Goal: Navigation & Orientation: Find specific page/section

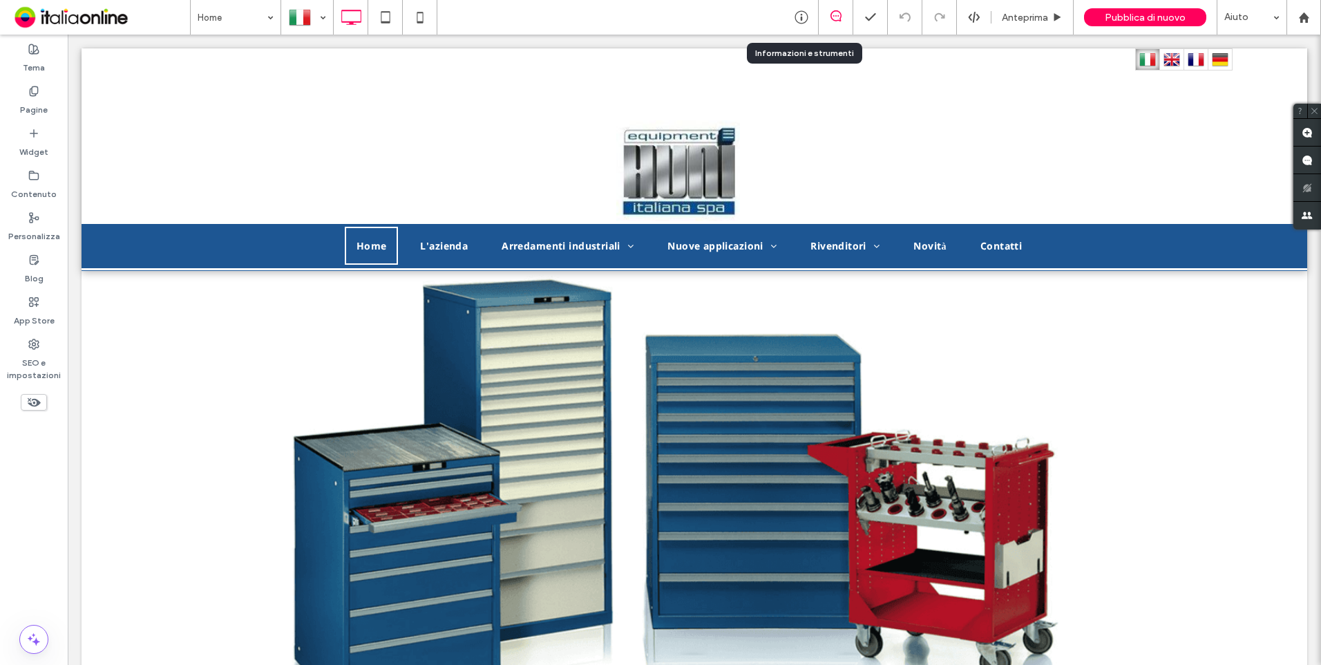
click at [806, 21] on icon at bounding box center [802, 17] width 14 height 14
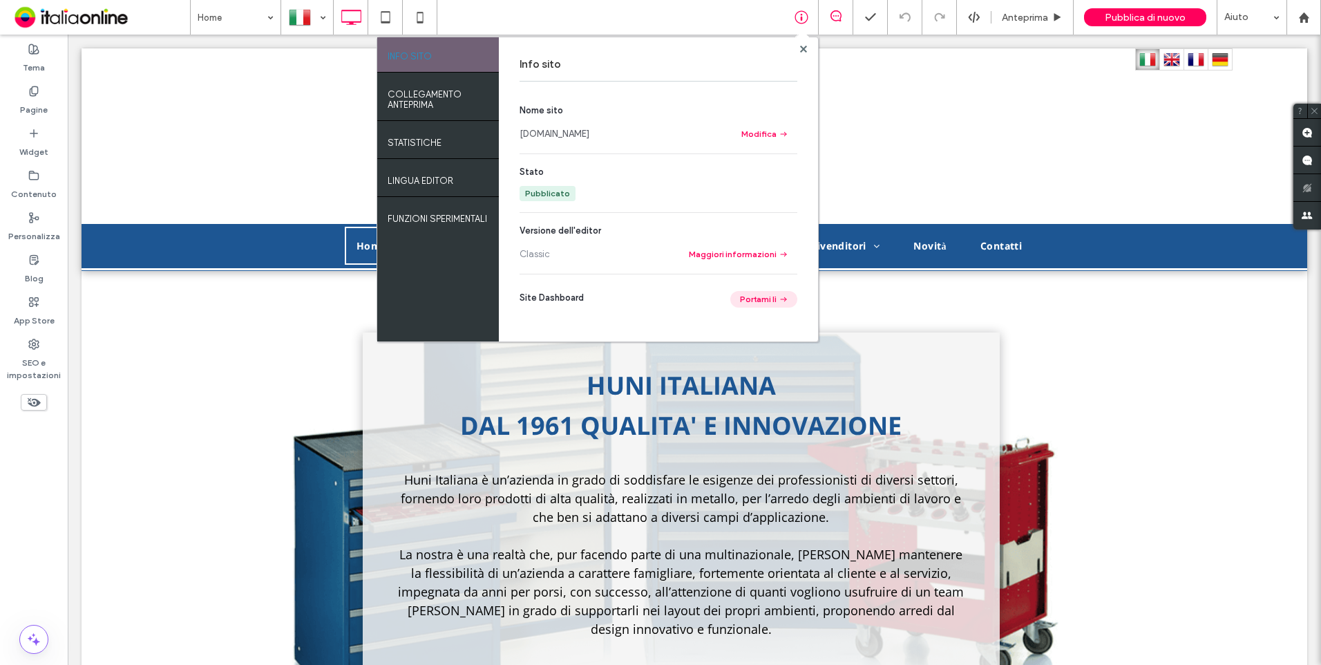
click at [770, 297] on button "Portami lì" at bounding box center [763, 299] width 67 height 17
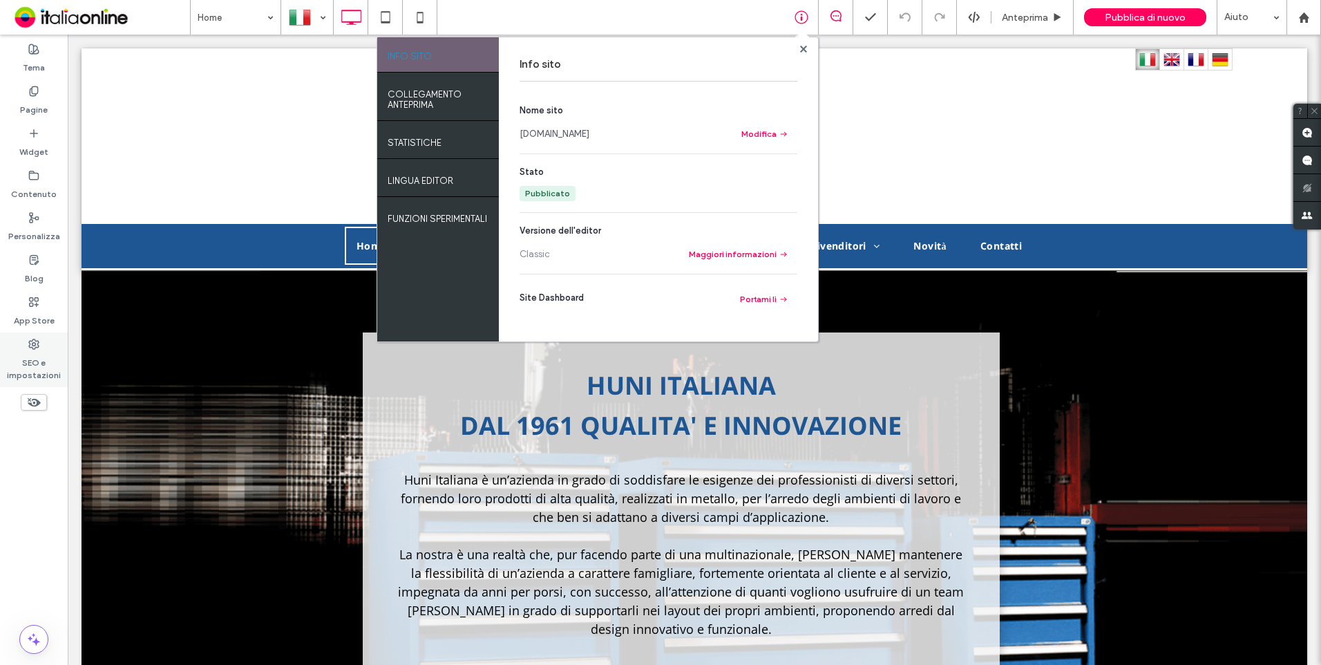
click at [40, 367] on label "SEO e impostazioni" at bounding box center [34, 366] width 68 height 32
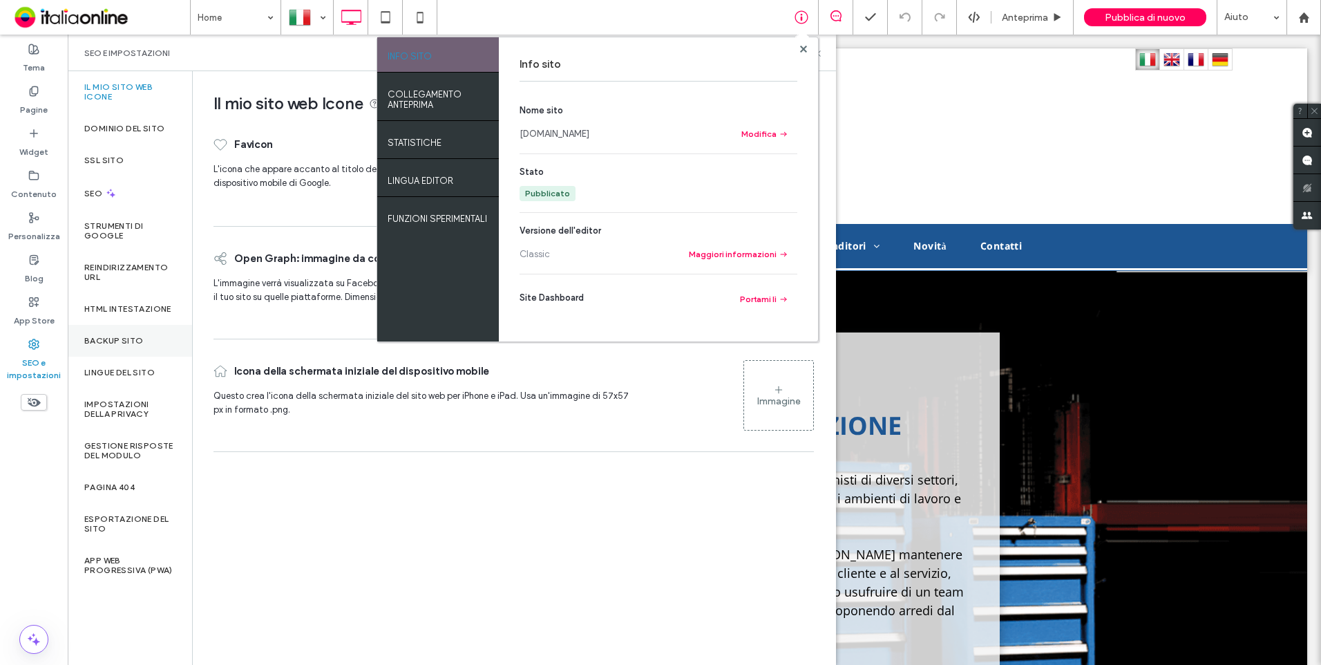
click at [153, 345] on div "Backup sito" at bounding box center [130, 341] width 124 height 32
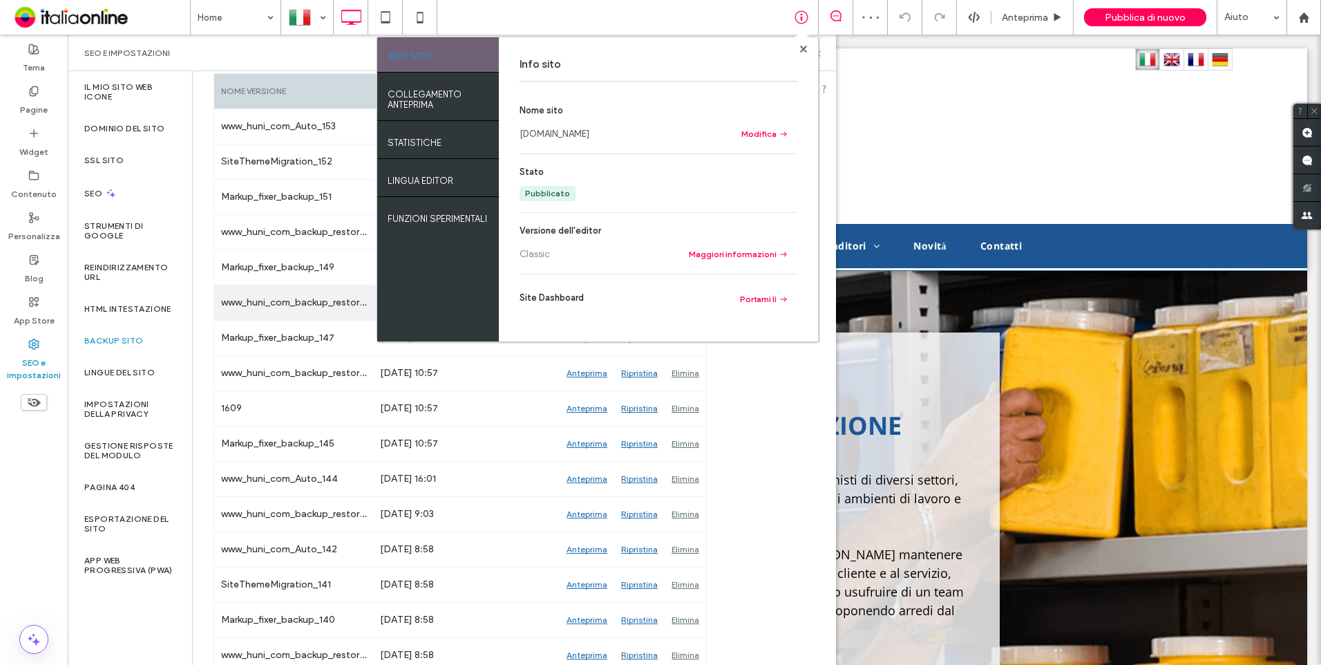
scroll to position [276, 0]
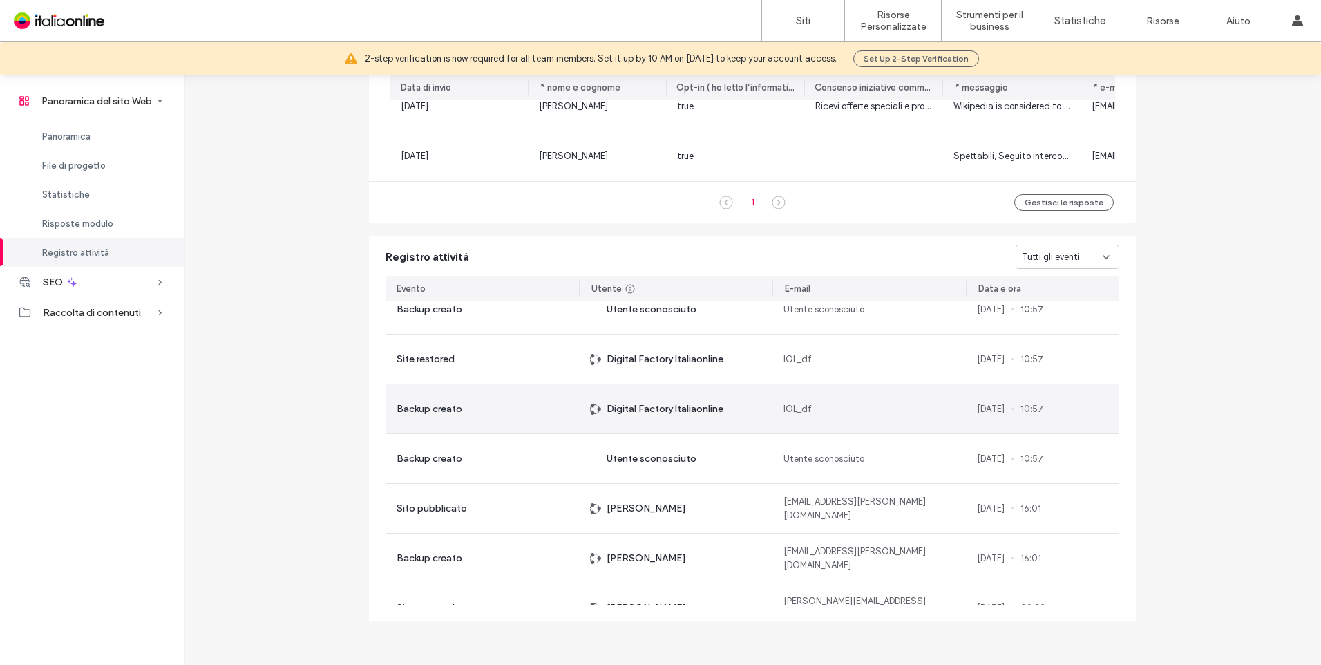
scroll to position [484, 0]
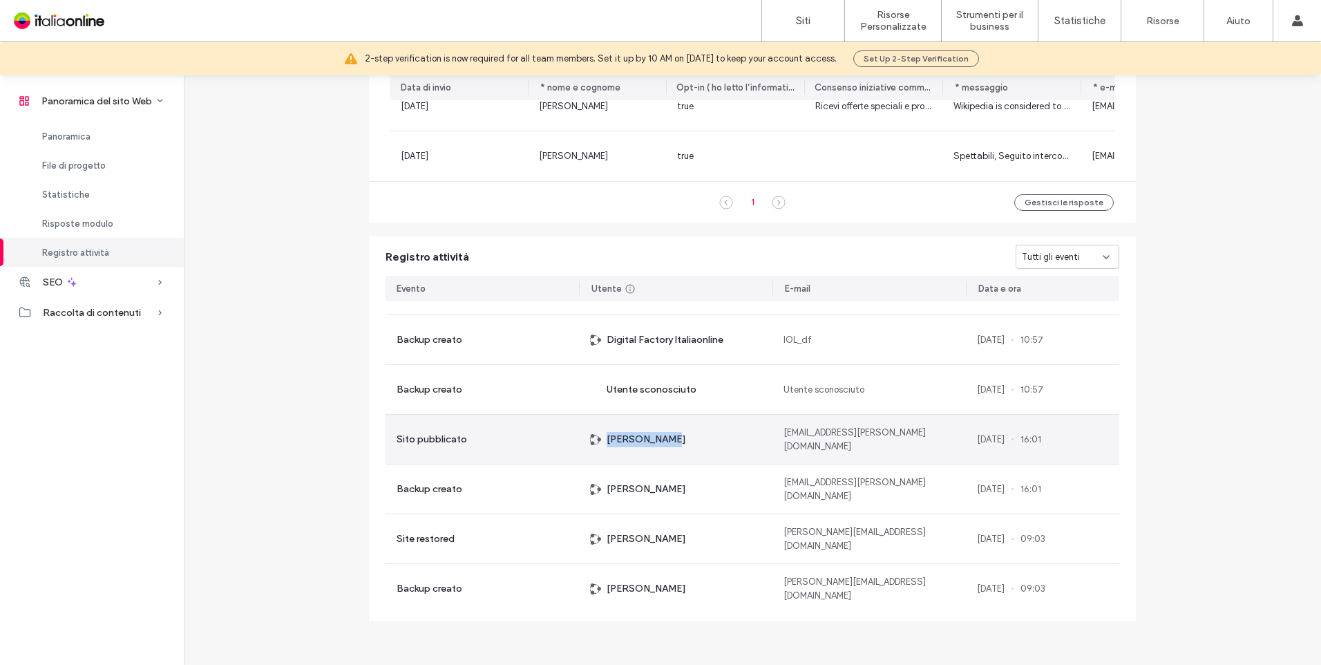
drag, startPoint x: 671, startPoint y: 446, endPoint x: 598, endPoint y: 444, distance: 73.3
click at [598, 444] on div "Uriele Ferla" at bounding box center [675, 439] width 193 height 49
copy span "Uriele Ferla"
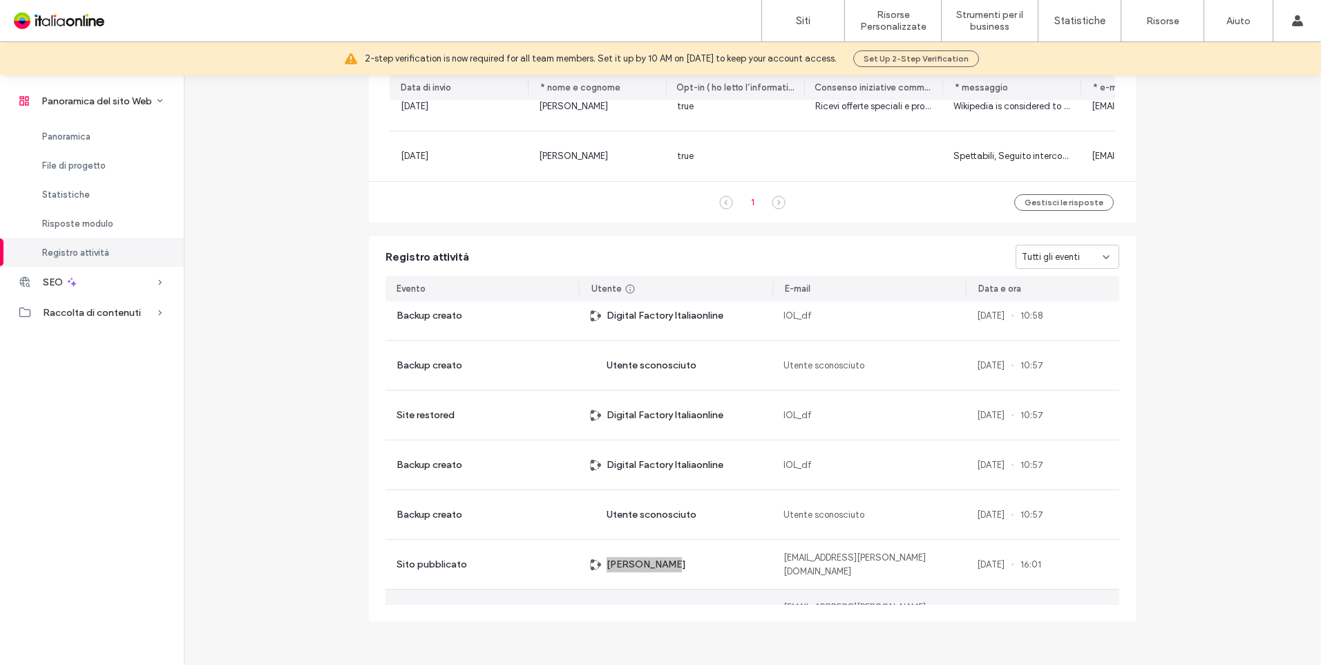
scroll to position [345, 0]
